Goal: Transaction & Acquisition: Subscribe to service/newsletter

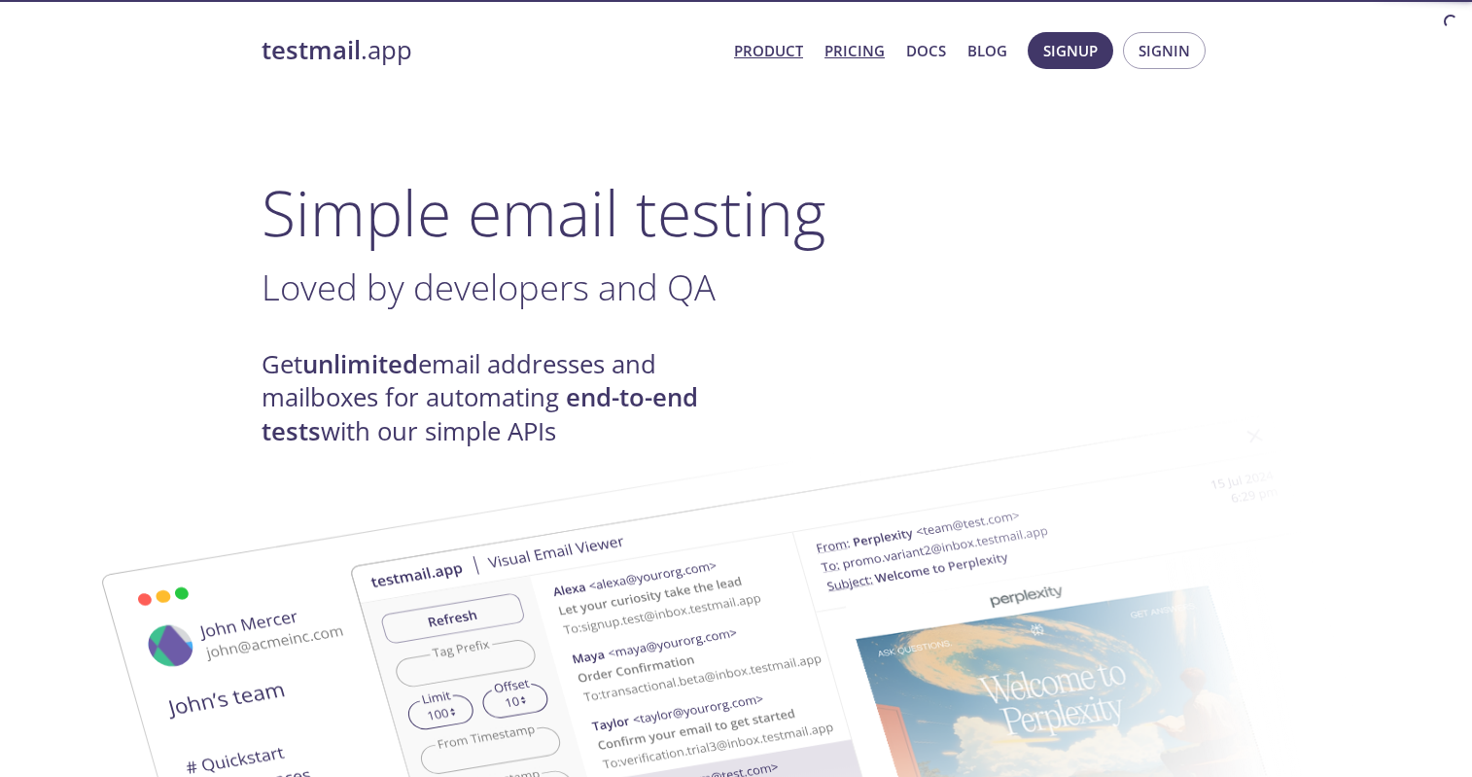
click at [857, 55] on link "Pricing" at bounding box center [854, 50] width 60 height 25
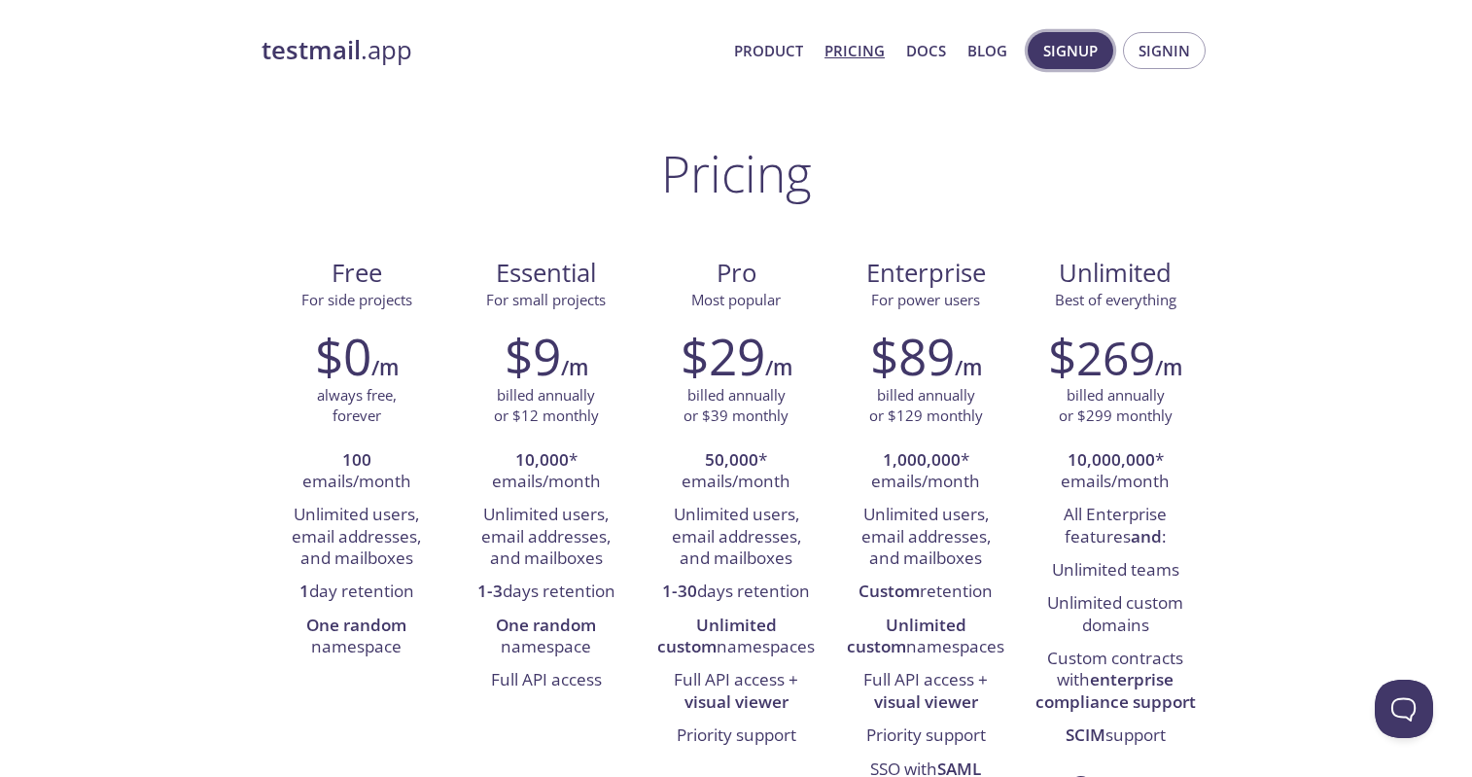
click at [1049, 50] on span "Signup" at bounding box center [1070, 50] width 54 height 25
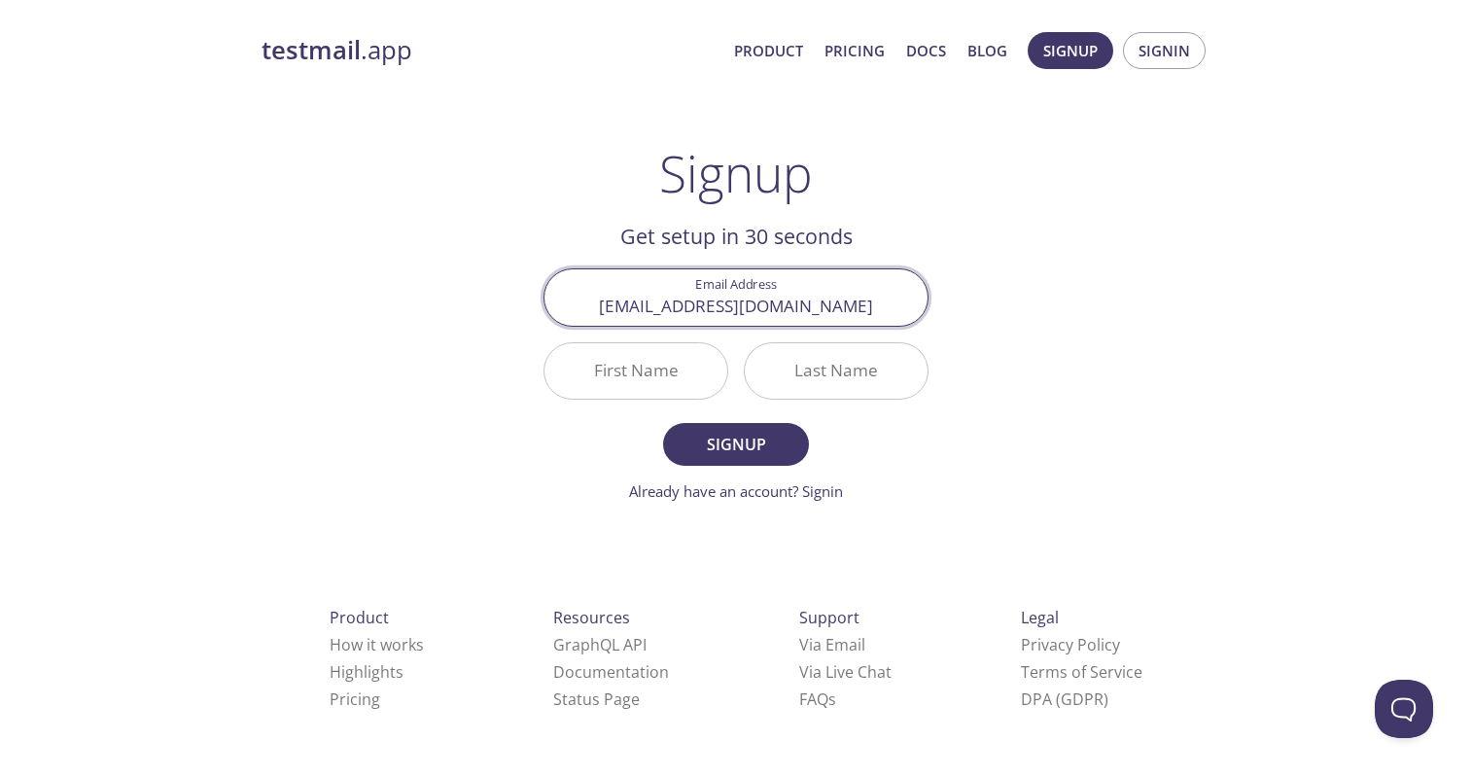
type input "[EMAIL_ADDRESS][DOMAIN_NAME]"
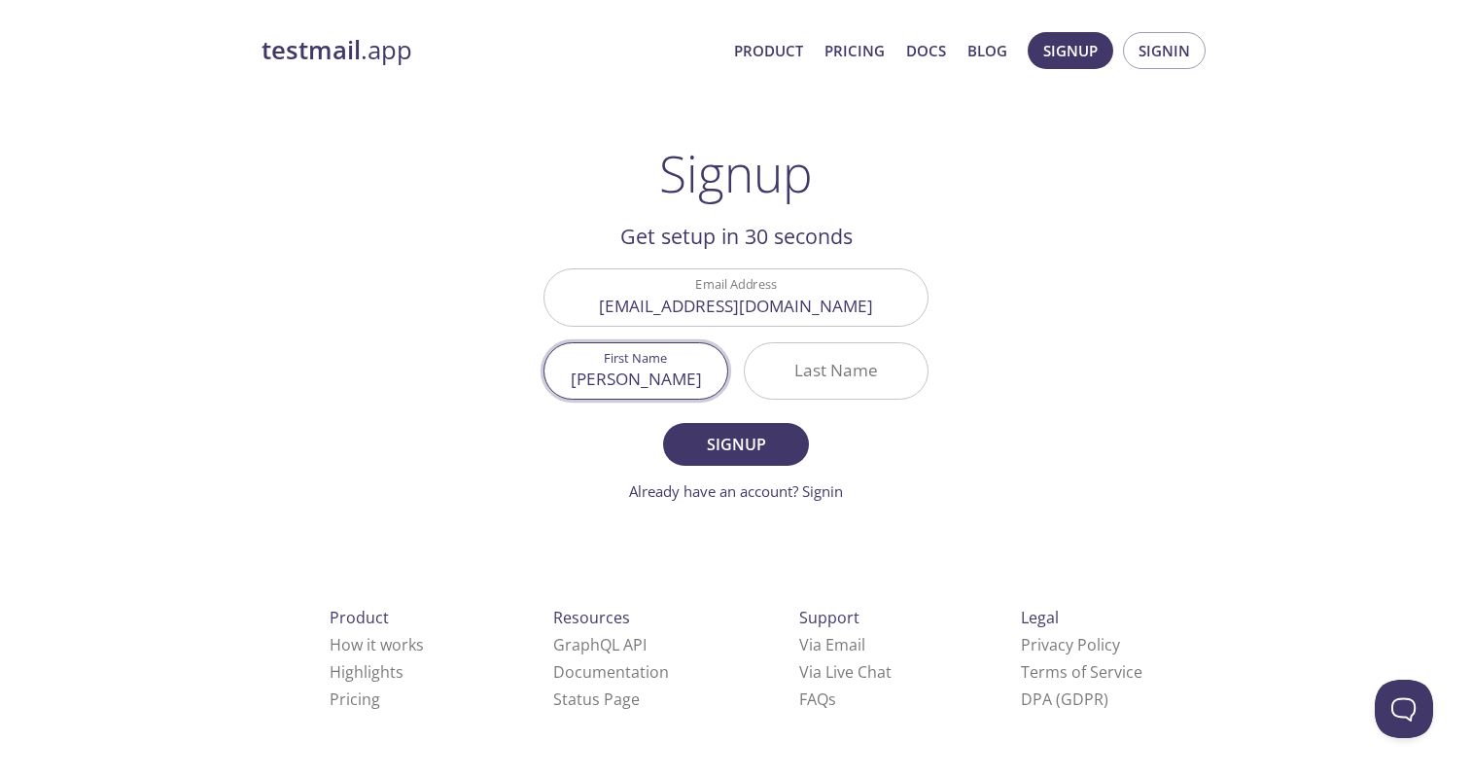
type input "[PERSON_NAME]"
type input "FF"
click at [835, 441] on form "Email Address [EMAIL_ADDRESS][PERSON_NAME][DOMAIN_NAME] First Name [PERSON_NAME…" at bounding box center [735, 384] width 385 height 233
click at [784, 445] on span "Signup" at bounding box center [735, 444] width 103 height 27
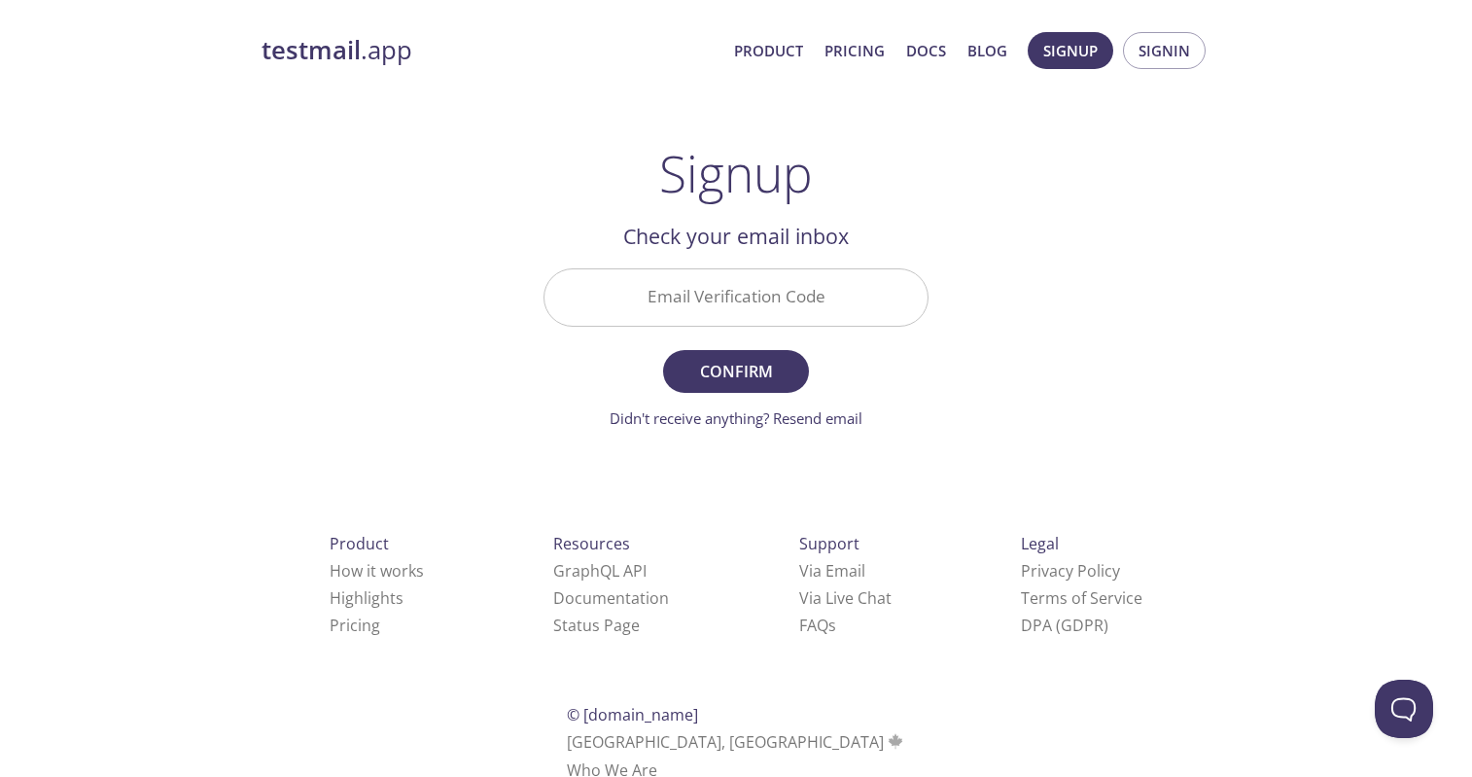
click at [759, 297] on input "Email Verification Code" at bounding box center [735, 296] width 383 height 55
paste input "LCQZECT"
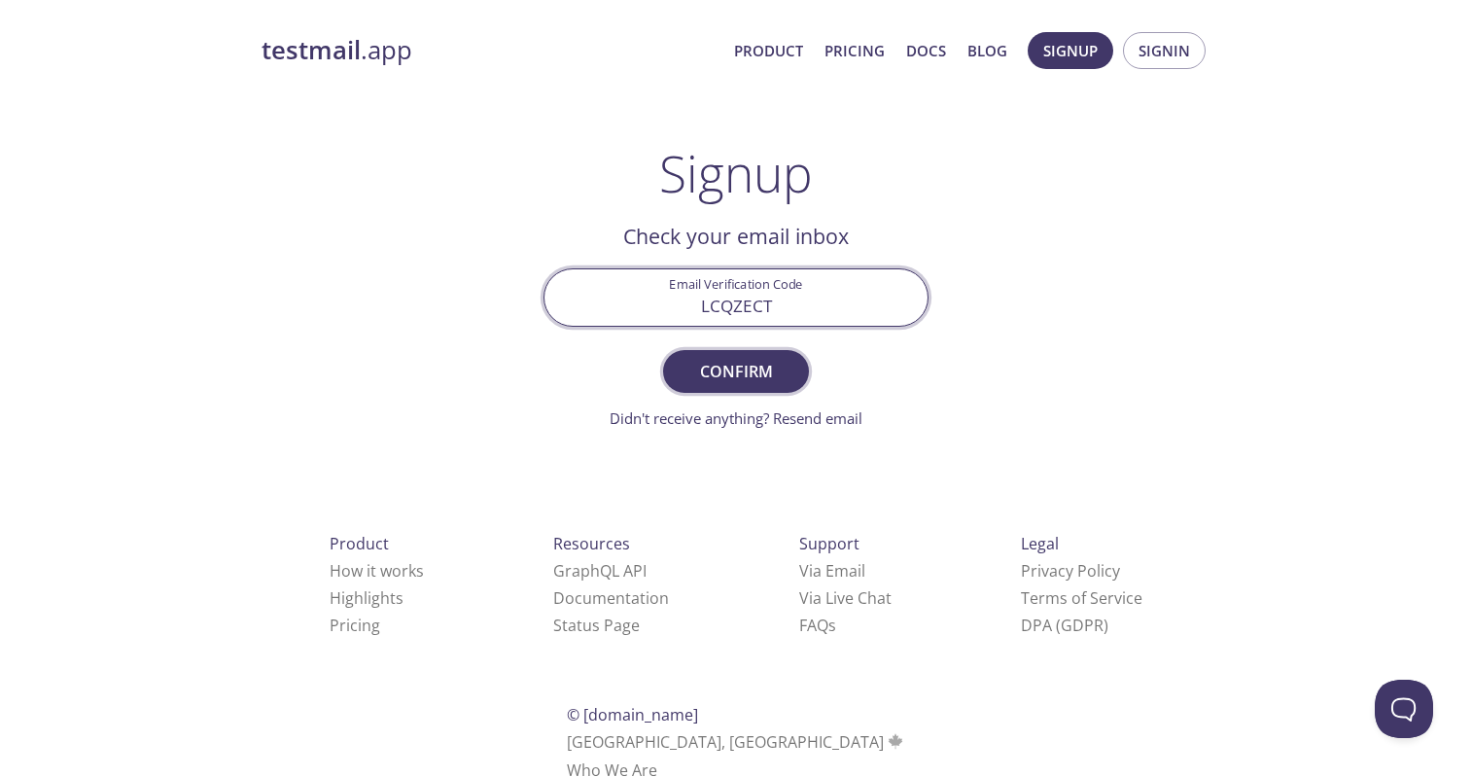
type input "LCQZECT"
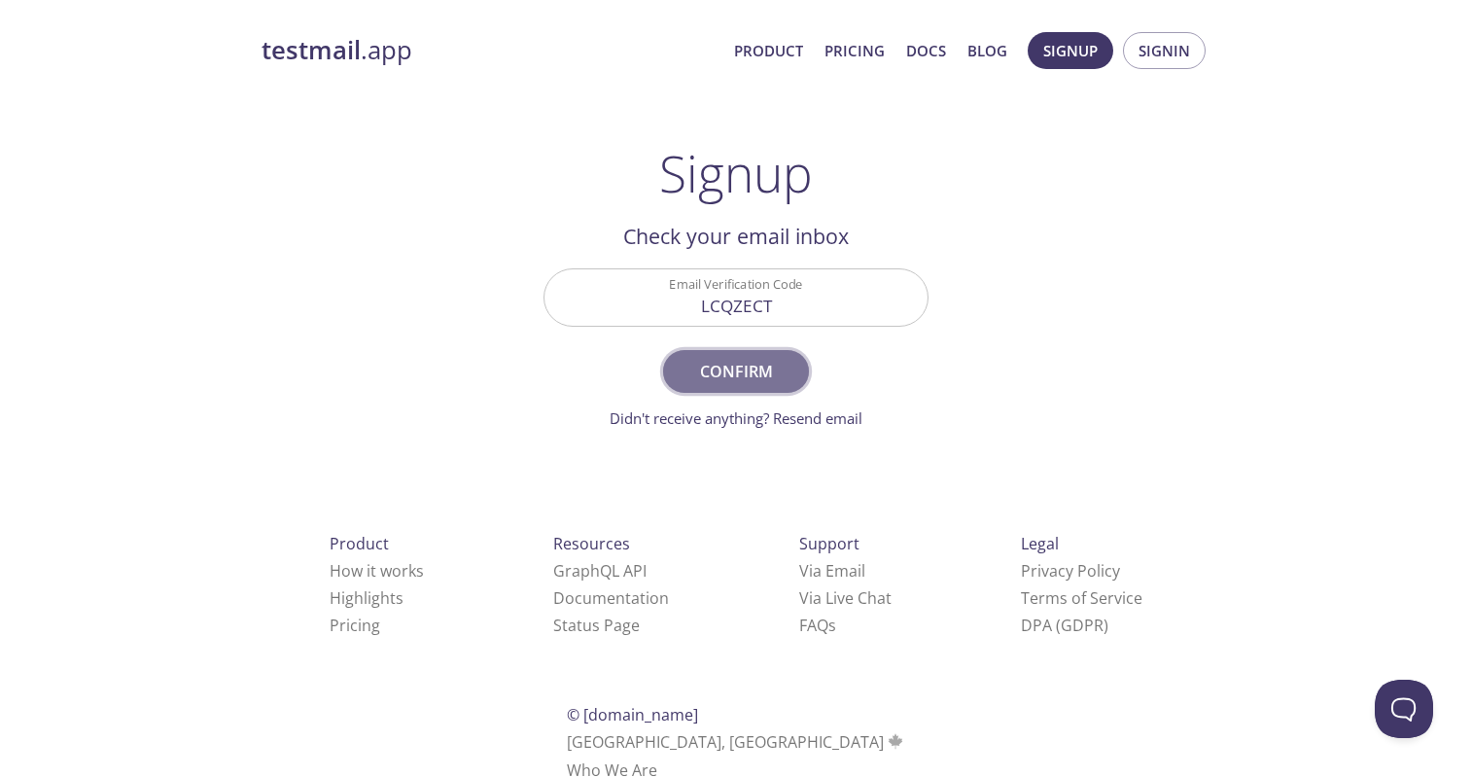
click at [761, 359] on span "Confirm" at bounding box center [735, 371] width 103 height 27
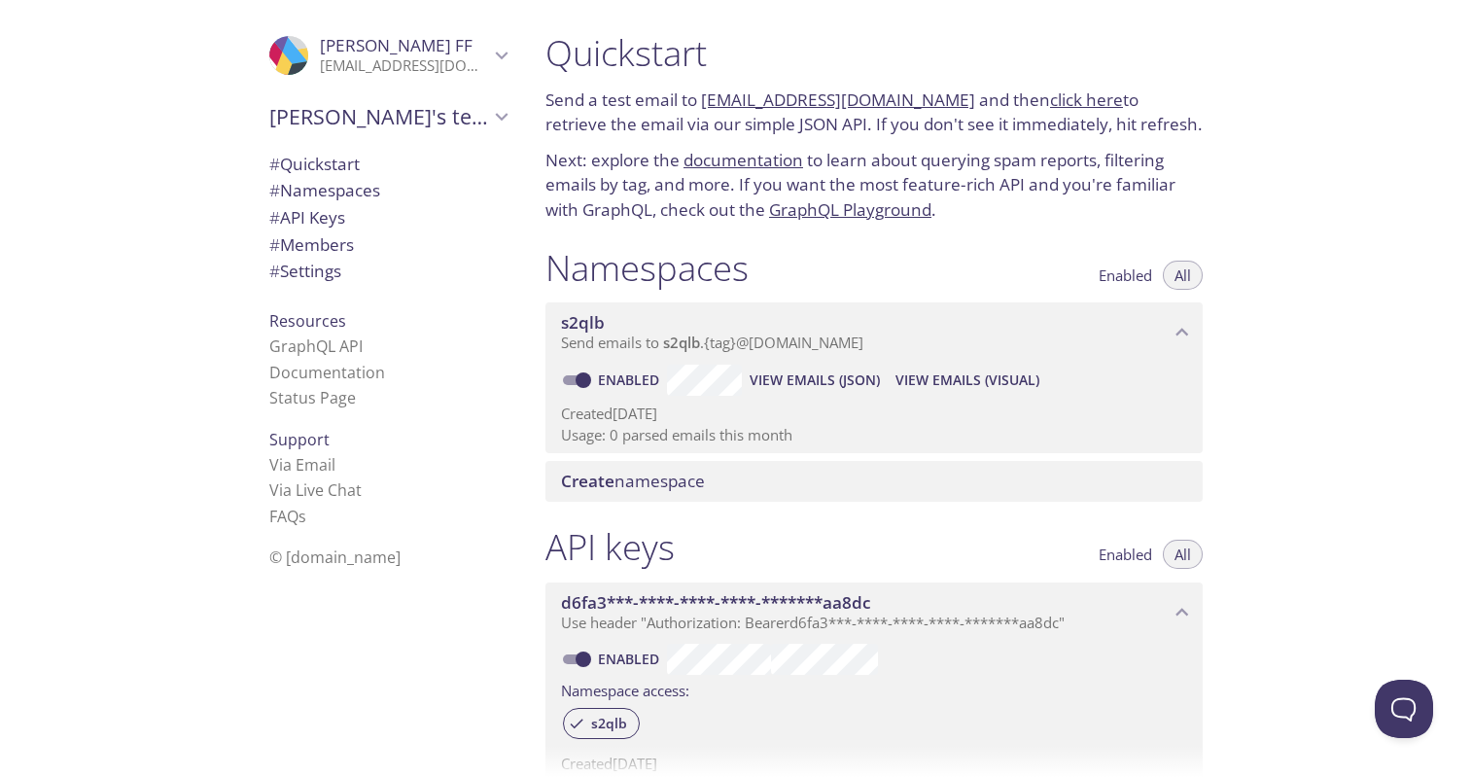
click at [927, 226] on div "Quickstart Send a test email to [EMAIL_ADDRESS][DOMAIN_NAME] and then click her…" at bounding box center [874, 126] width 688 height 215
drag, startPoint x: 941, startPoint y: 101, endPoint x: 705, endPoint y: 97, distance: 236.3
click at [705, 97] on p "Send a test email to [EMAIL_ADDRESS][DOMAIN_NAME] and then click here to retrie…" at bounding box center [873, 112] width 657 height 50
copy p "[EMAIL_ADDRESS][DOMAIN_NAME]"
click at [1070, 102] on link "click here" at bounding box center [1086, 99] width 73 height 22
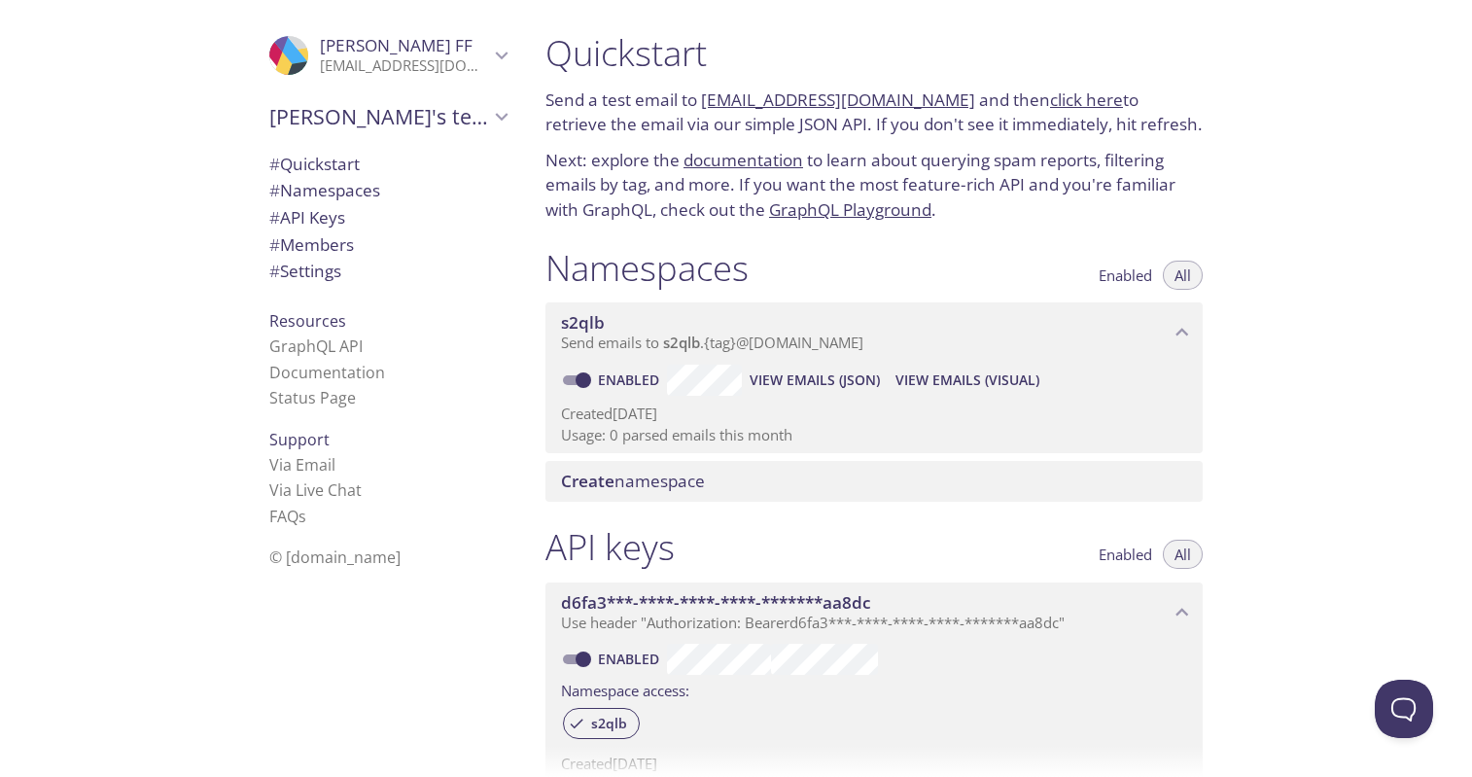
click at [1039, 219] on div "Quickstart Send a test email to [EMAIL_ADDRESS][DOMAIN_NAME] and then click her…" at bounding box center [874, 126] width 688 height 215
